Goal: Task Accomplishment & Management: Manage account settings

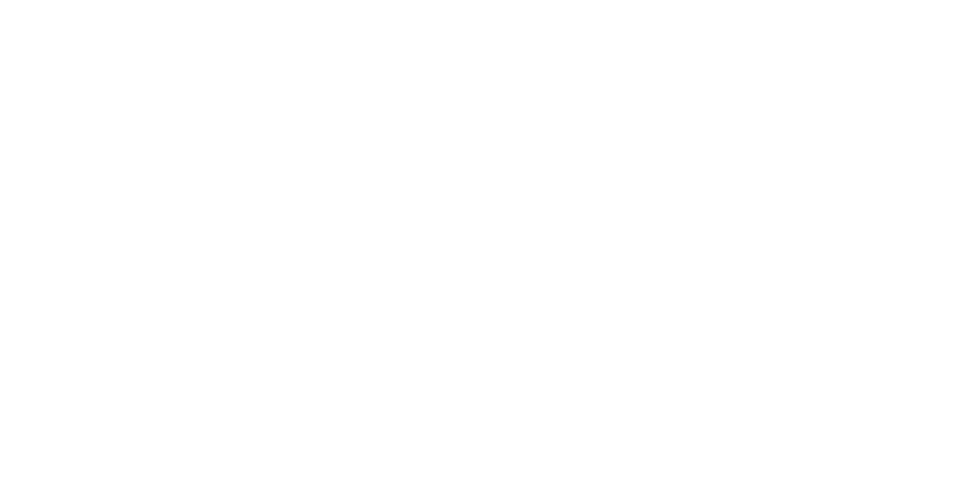
scroll to position [27, 0]
click at [723, 77] on button "Close" at bounding box center [695, 84] width 55 height 24
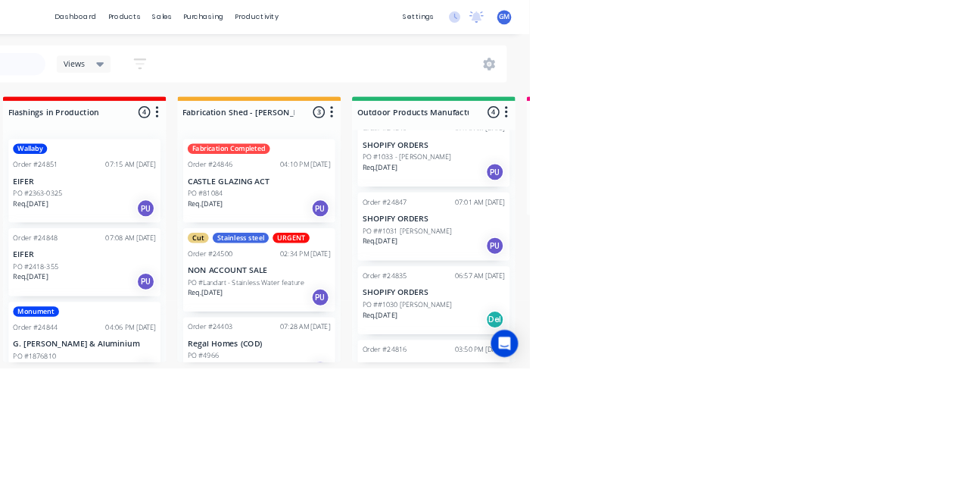
click at [862, 301] on div "PO ##1031 [PERSON_NAME]" at bounding box center [841, 308] width 191 height 14
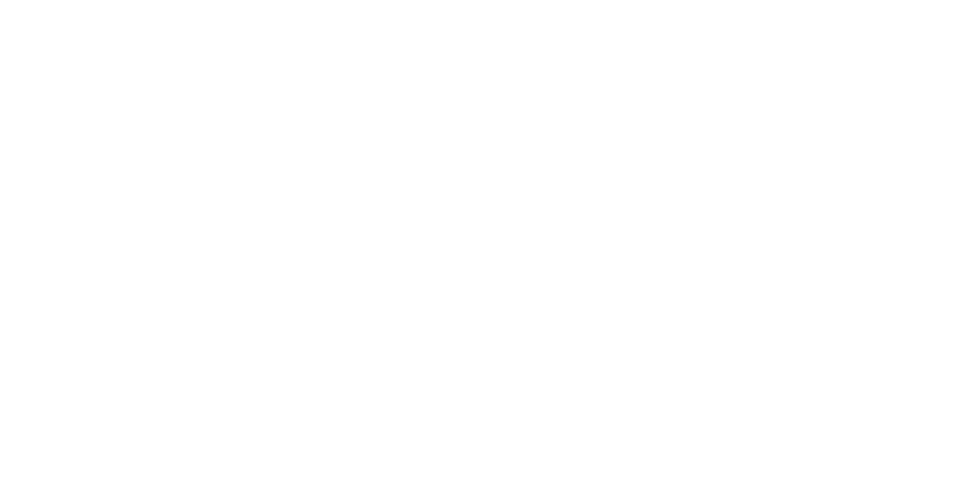
scroll to position [0, 0]
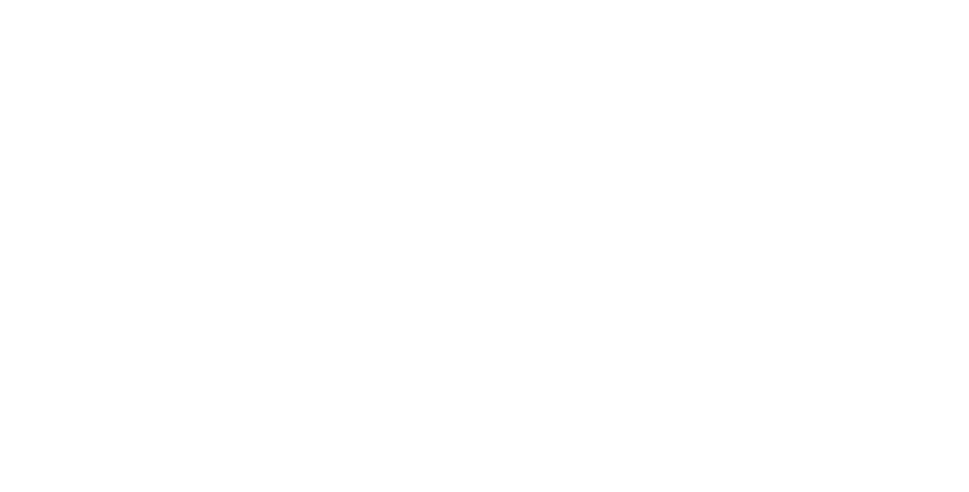
click at [809, 379] on div "Cut" at bounding box center [795, 372] width 28 height 14
type input "Fab"
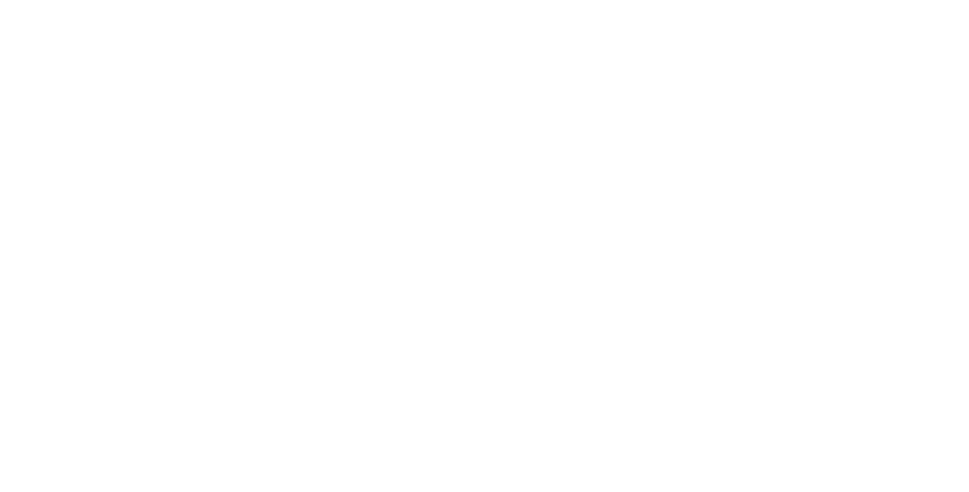
click at [969, 236] on div "Order details Collaborate Checklists 0/0 Tracking Linked Orders Timeline Profit…" at bounding box center [484, 246] width 969 height 492
click at [891, 450] on div "Notes" at bounding box center [568, 455] width 645 height 14
click at [723, 89] on button "Close" at bounding box center [695, 84] width 55 height 24
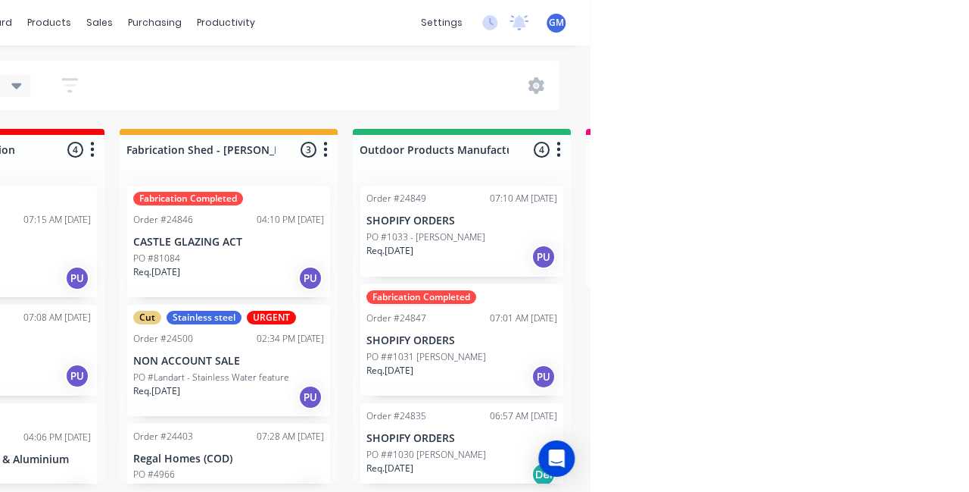
scroll to position [48, 0]
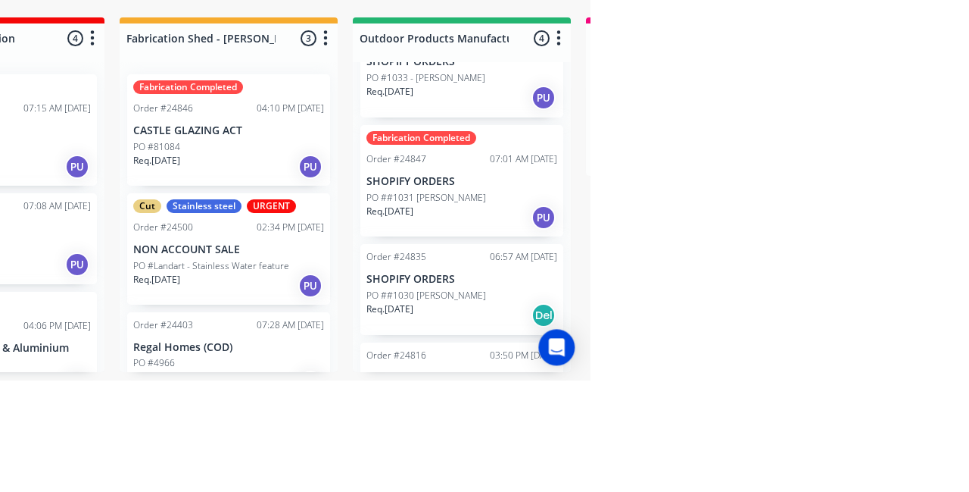
click at [863, 491] on p "NON ACCOUNT SALE" at bounding box center [841, 488] width 191 height 13
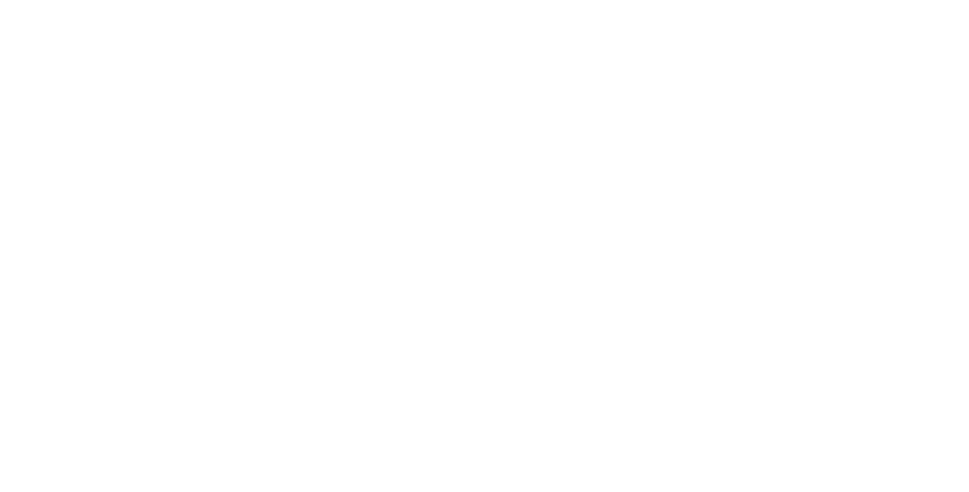
click at [809, 373] on div "Cut" at bounding box center [795, 372] width 28 height 14
click at [842, 367] on button "Add labels" at bounding box center [808, 375] width 70 height 20
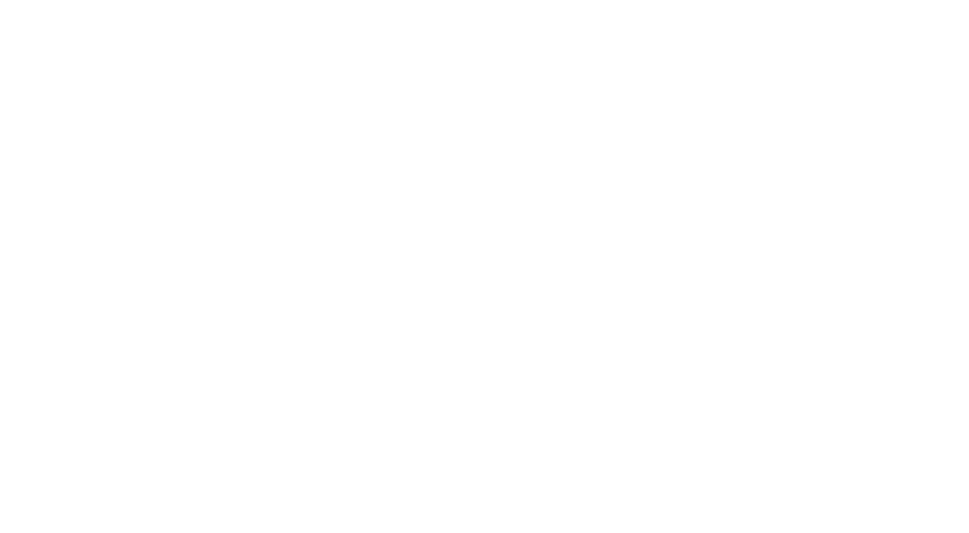
scroll to position [0, 0]
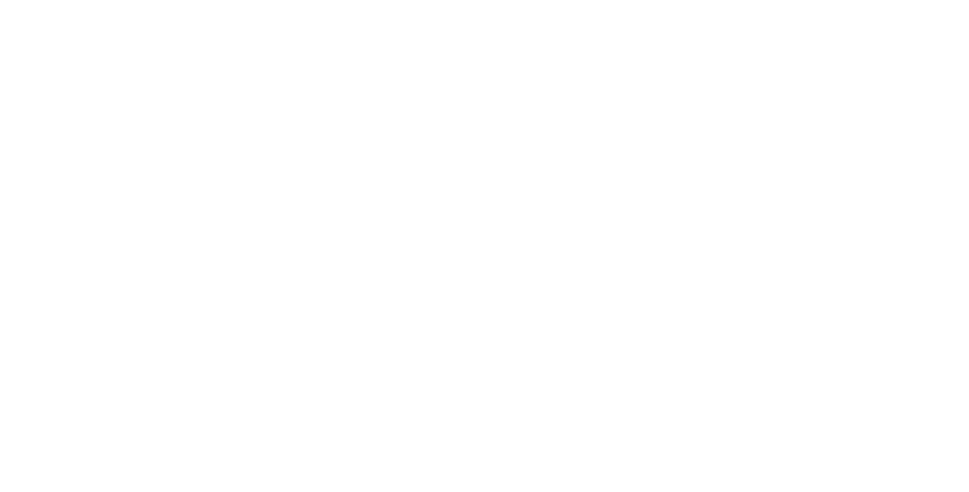
type input "Fab"
click at [842, 380] on button "Add labels" at bounding box center [808, 375] width 70 height 20
click at [489, 348] on div "Bill to" at bounding box center [434, 352] width 110 height 14
click at [891, 415] on div "Labels Add labels" at bounding box center [836, 408] width 110 height 126
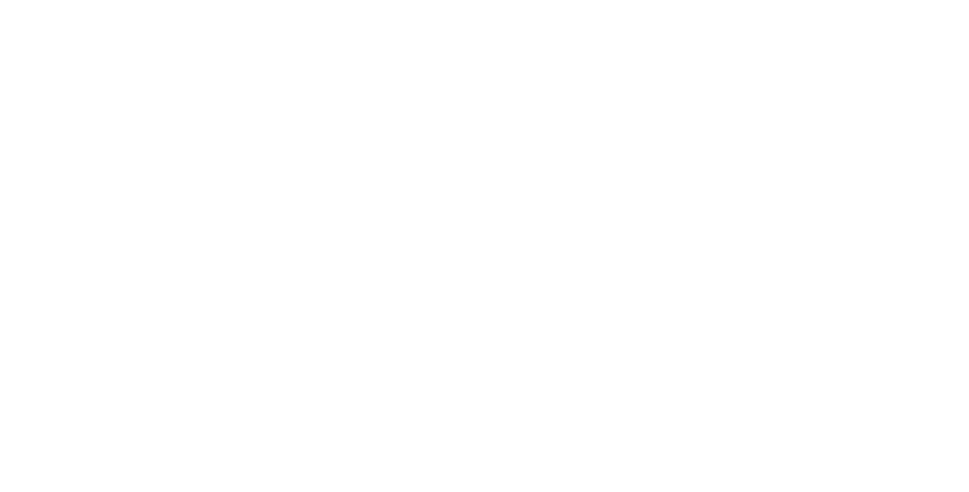
click at [842, 370] on button "Add labels" at bounding box center [808, 375] width 70 height 20
